Goal: Information Seeking & Learning: Learn about a topic

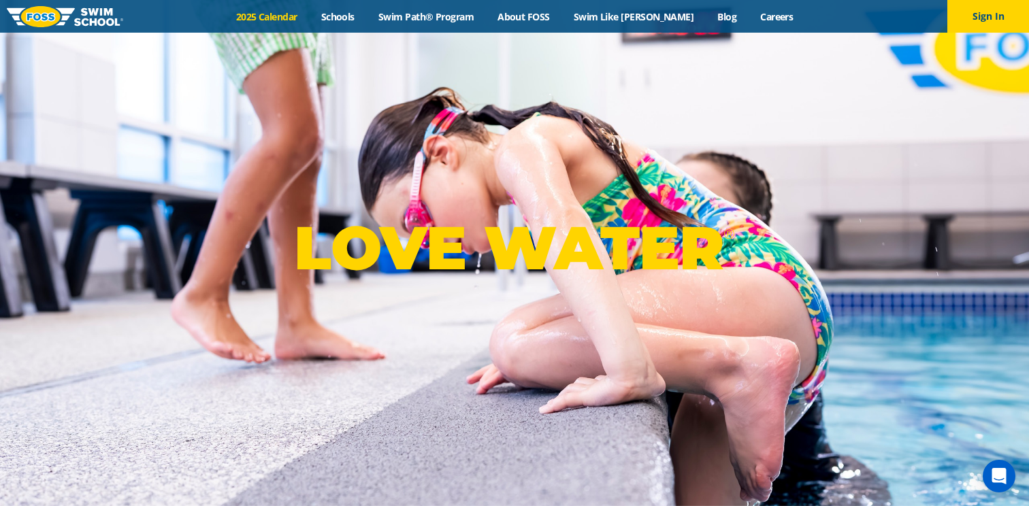
click at [309, 18] on link "2025 Calendar" at bounding box center [266, 16] width 85 height 13
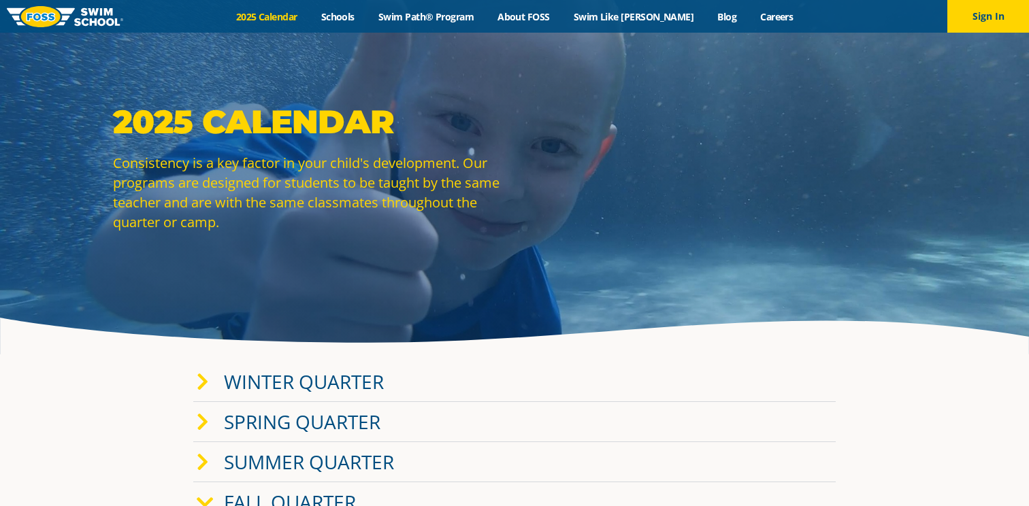
click at [306, 380] on link "Winter Quarter" at bounding box center [304, 382] width 160 height 26
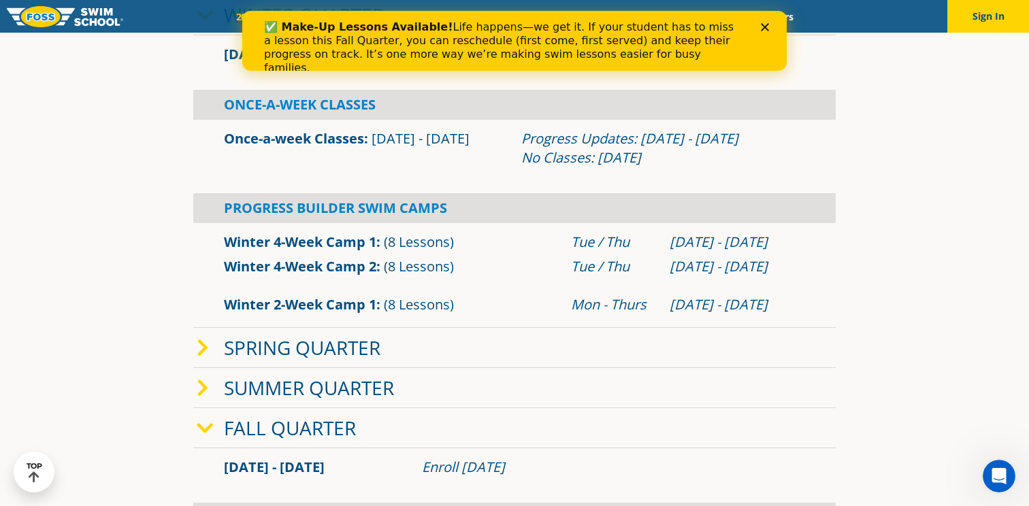
scroll to position [369, 0]
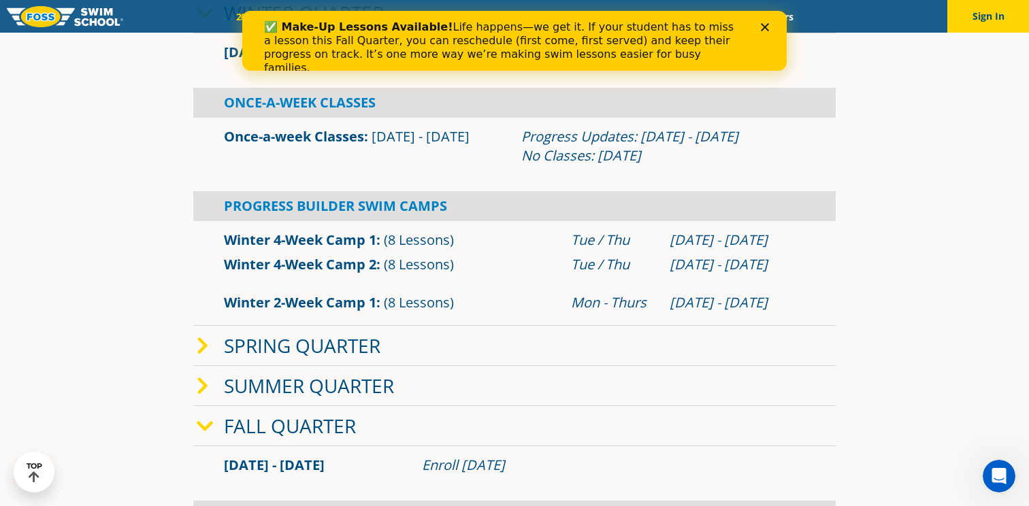
click at [290, 418] on link "Fall Quarter" at bounding box center [290, 426] width 132 height 26
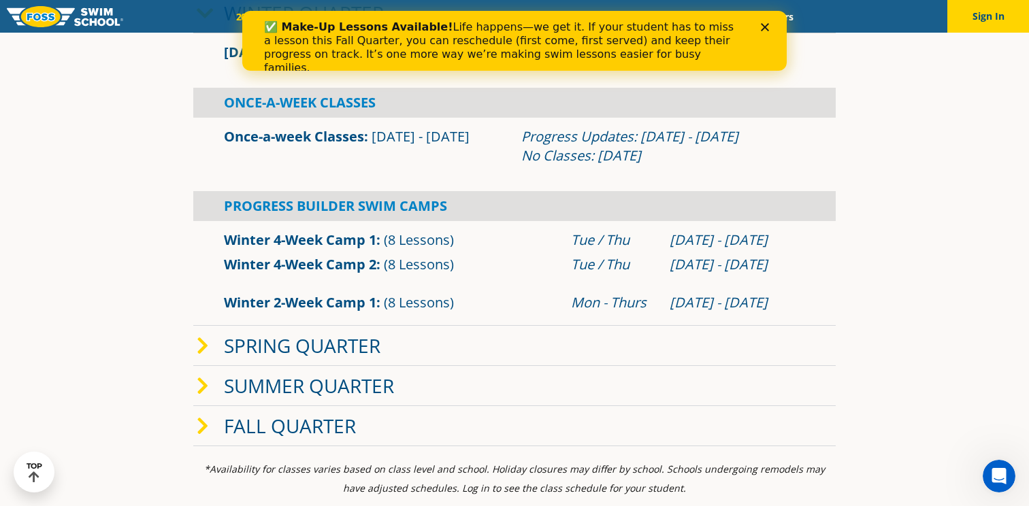
click at [290, 418] on link "Fall Quarter" at bounding box center [290, 426] width 132 height 26
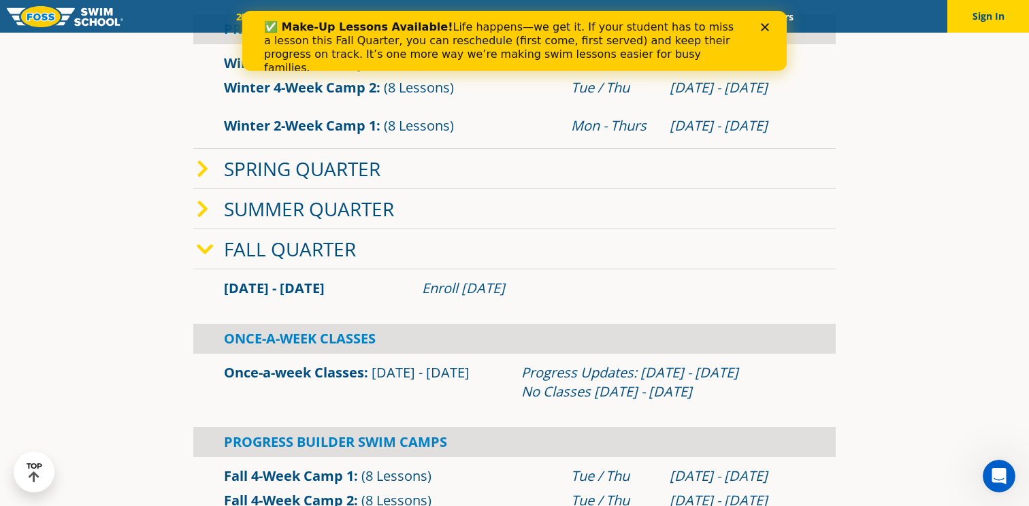
scroll to position [546, 0]
click at [305, 370] on link "Once-a-week Classes" at bounding box center [294, 372] width 140 height 18
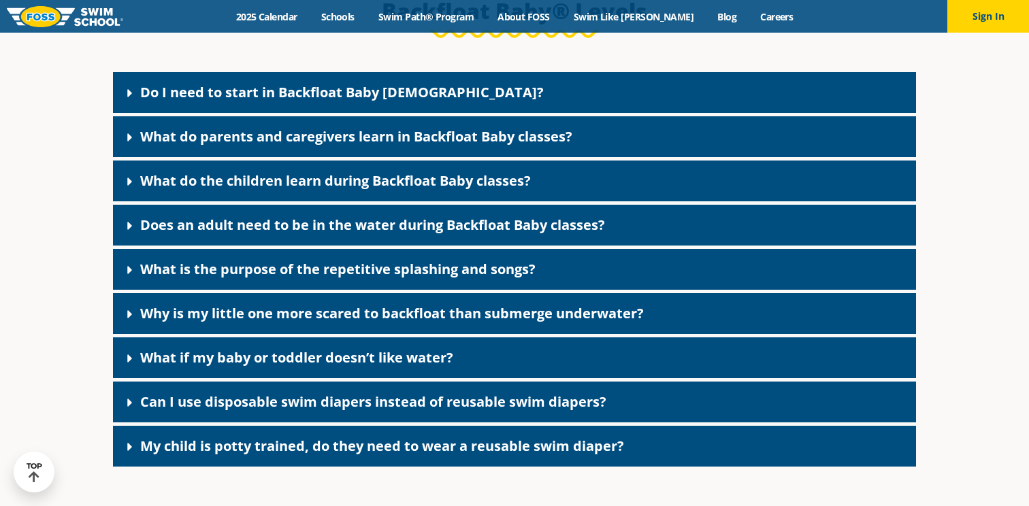
scroll to position [2980, 0]
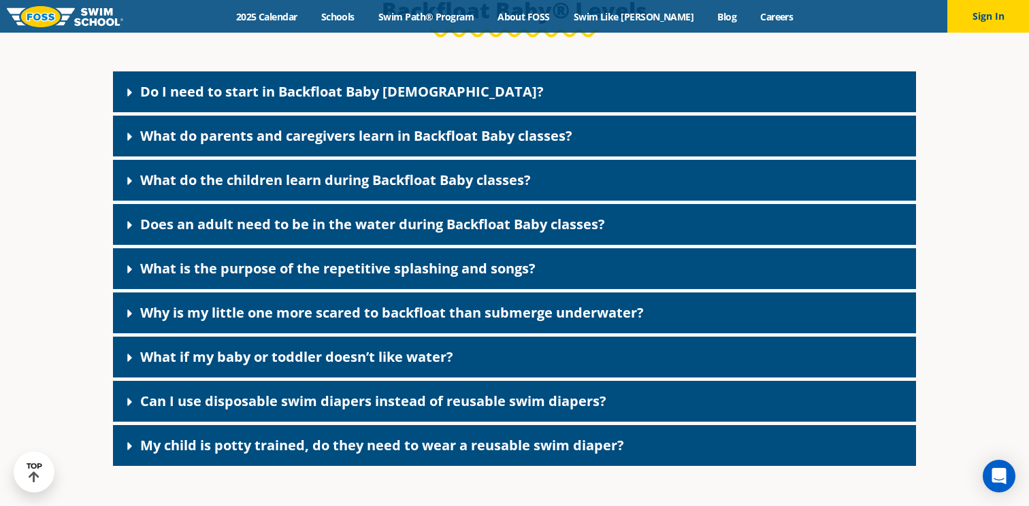
click at [263, 233] on link "Does an adult need to be in the water during Backfloat Baby classes?" at bounding box center [372, 224] width 465 height 18
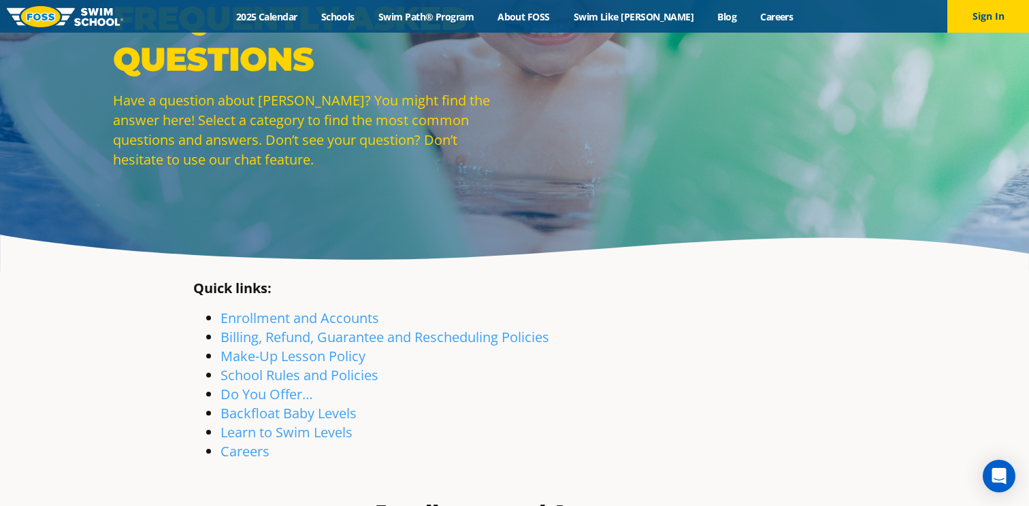
scroll to position [86, 0]
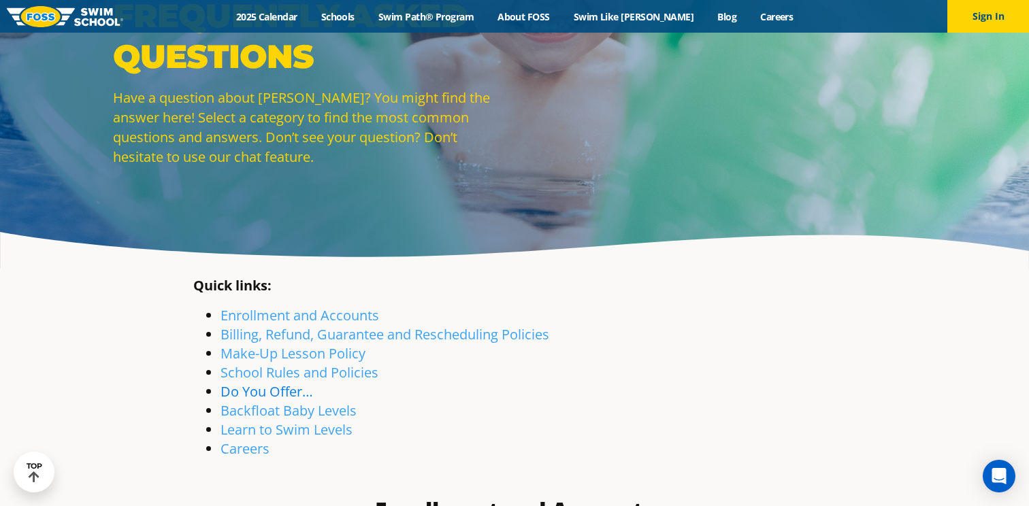
click at [220, 388] on link "Do You Offer…" at bounding box center [266, 391] width 93 height 18
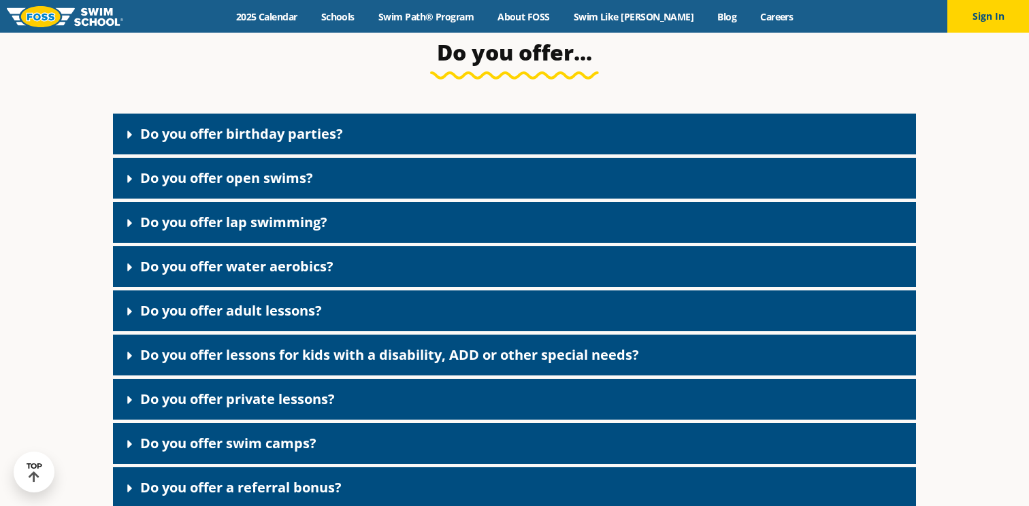
scroll to position [2379, 0]
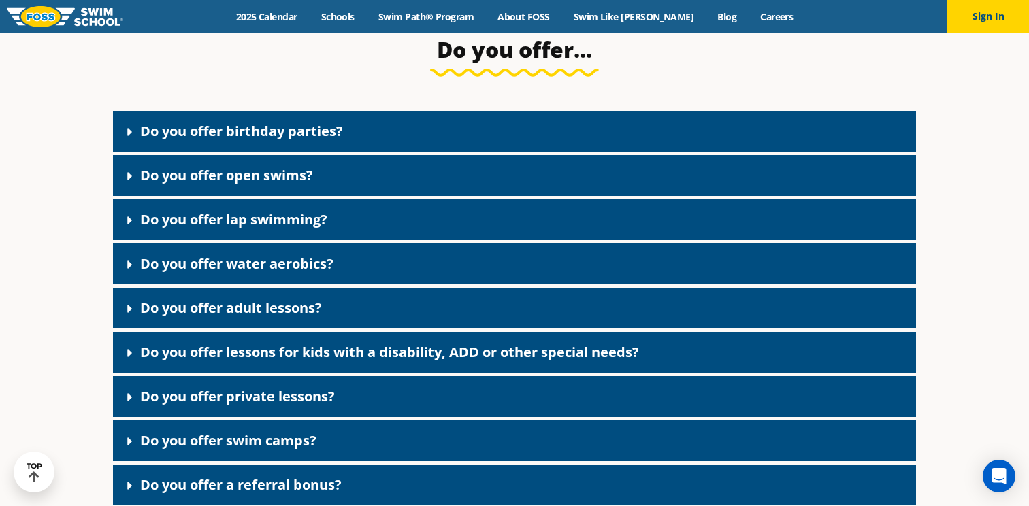
click at [201, 405] on link "Do you offer private lessons?" at bounding box center [237, 396] width 195 height 18
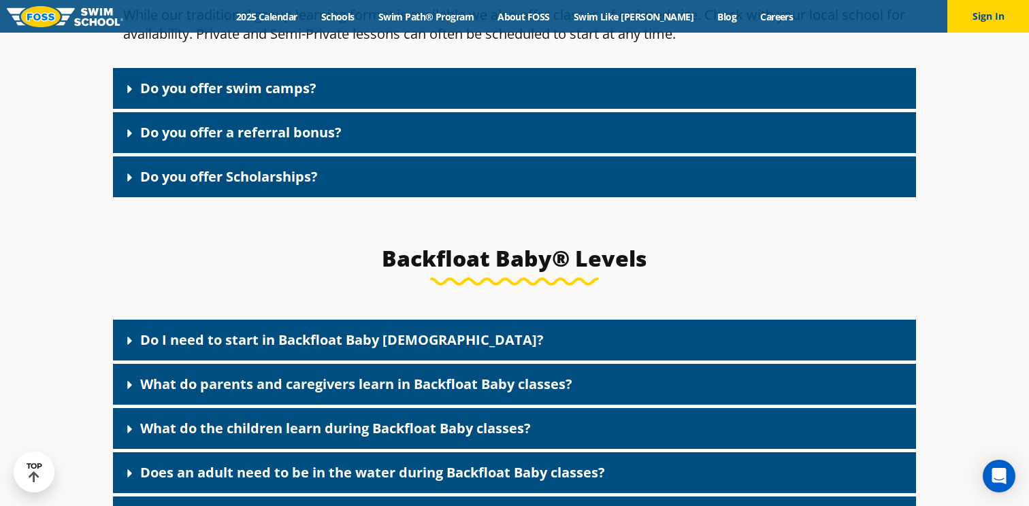
scroll to position [2879, 0]
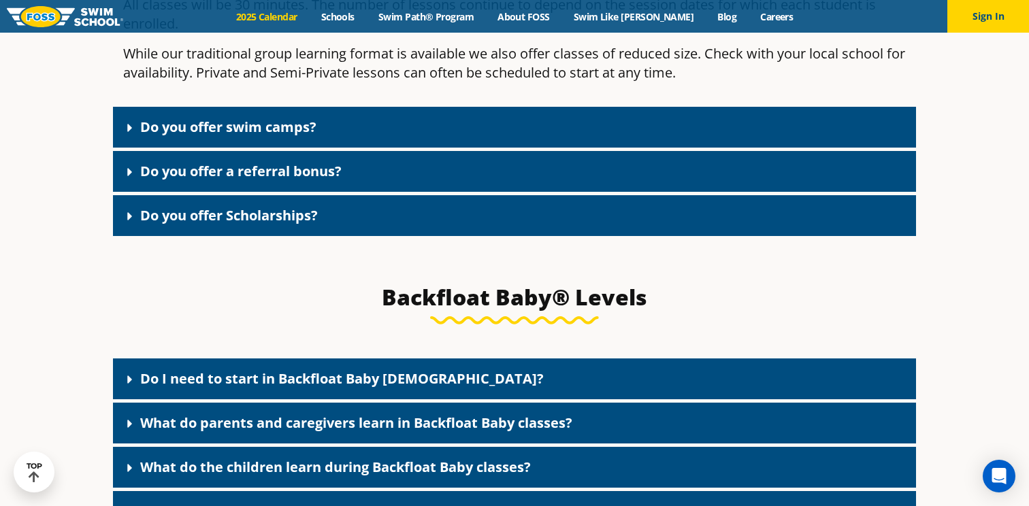
click at [301, 17] on link "2025 Calendar" at bounding box center [266, 16] width 85 height 13
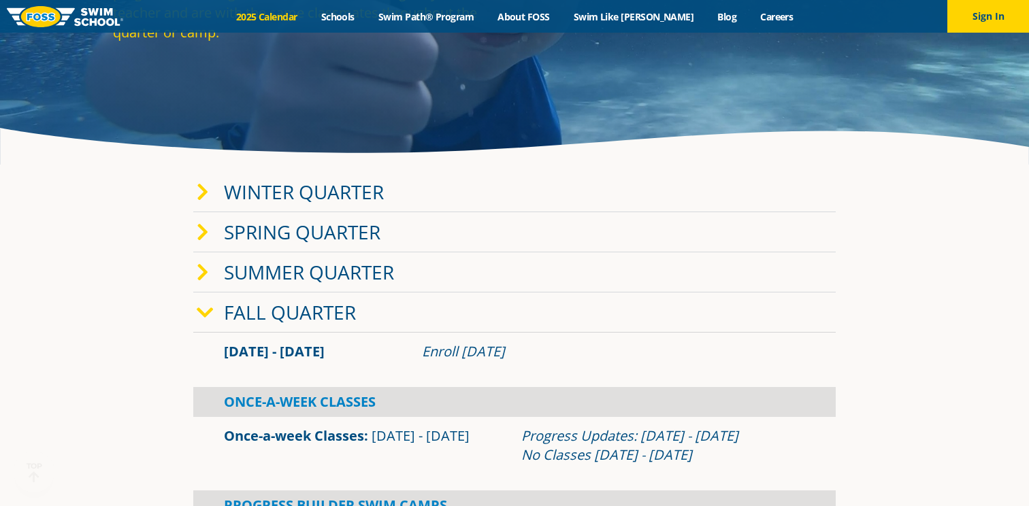
scroll to position [207, 0]
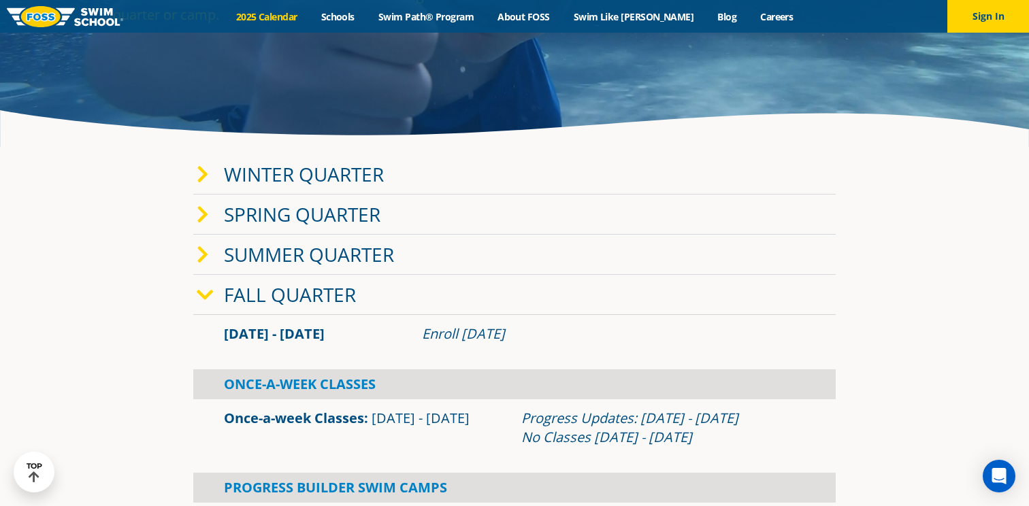
click at [313, 167] on link "Winter Quarter" at bounding box center [304, 174] width 160 height 26
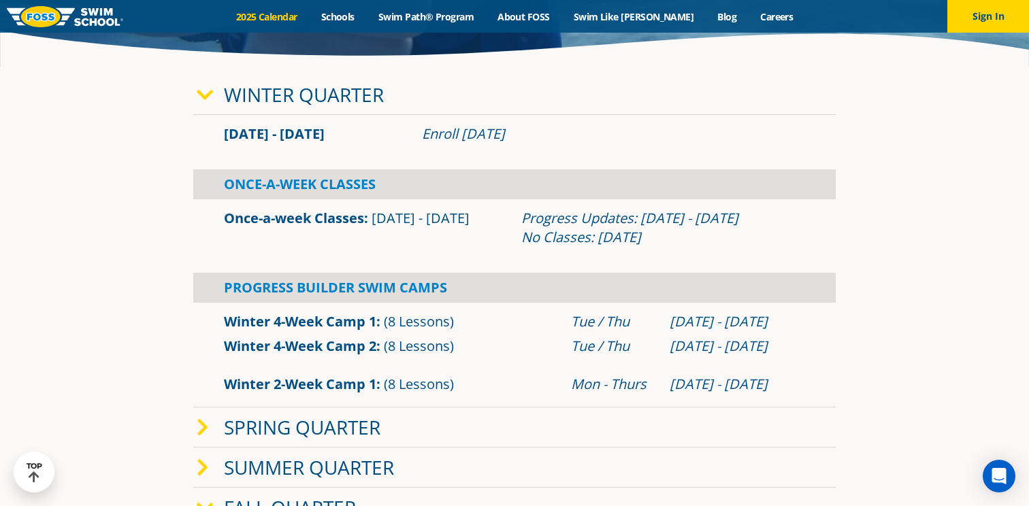
scroll to position [0, 0]
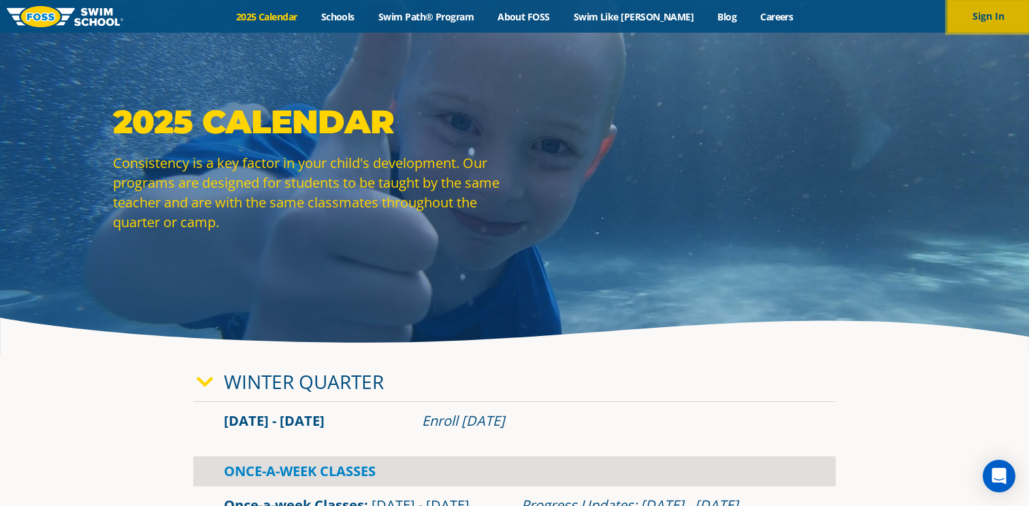
click at [971, 20] on button "Sign In" at bounding box center [988, 16] width 82 height 33
